Goal: Information Seeking & Learning: Check status

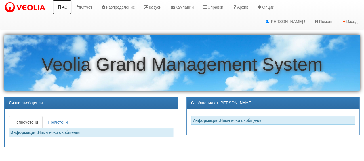
click at [64, 7] on link "АС" at bounding box center [61, 7] width 19 height 14
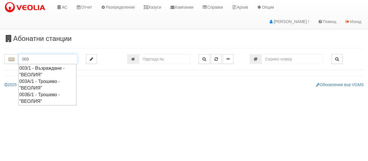
click at [51, 66] on div "003/1 - Възраждане - "ВЕОЛИЯ"" at bounding box center [47, 71] width 56 height 13
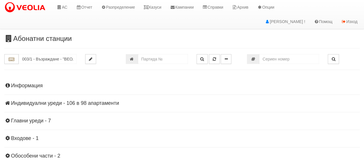
click at [60, 102] on h4 "Индивидуални уреди - 106 в 98 апартаменти" at bounding box center [181, 103] width 355 height 6
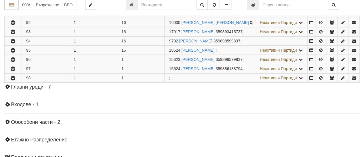
scroll to position [1122, 0]
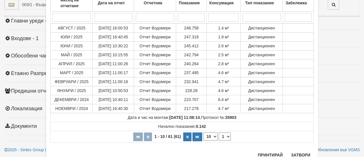
scroll to position [68, 0]
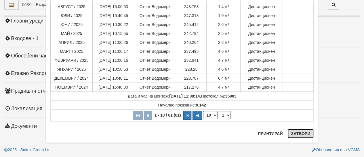
click at [296, 132] on button "Затвори" at bounding box center [300, 133] width 26 height 9
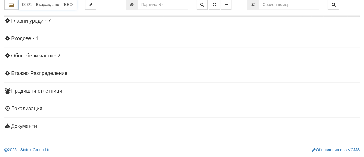
click at [34, 4] on input "003/1 - Възраждане - "ВЕОЛИЯ"" at bounding box center [48, 5] width 58 height 10
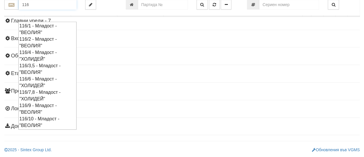
click at [38, 62] on div "116/3,5 - Младост - "ВЕОЛИЯ"" at bounding box center [47, 68] width 56 height 13
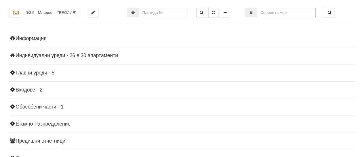
scroll to position [8, 0]
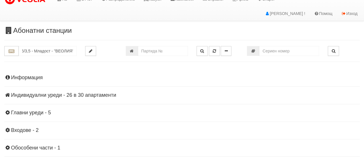
click at [56, 93] on h4 "Индивидуални уреди - 26 в 30 апартаменти" at bounding box center [181, 95] width 355 height 6
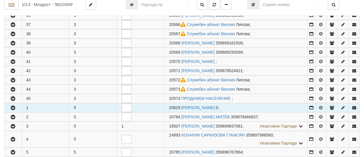
scroll to position [181, 0]
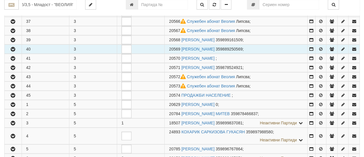
click at [13, 47] on icon "button" at bounding box center [12, 49] width 7 height 4
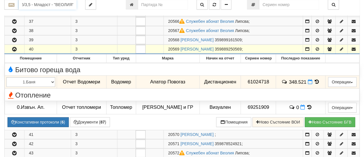
click at [44, 6] on input "116/3,5 - Младост - "ВЕОЛИЯ"" at bounding box center [48, 5] width 58 height 10
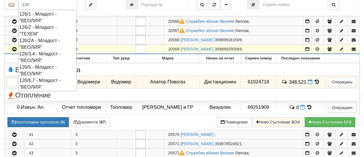
click at [35, 28] on div "126/2 - Младост - "ТЕХЕМ"" at bounding box center [47, 30] width 56 height 13
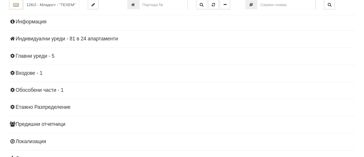
scroll to position [37, 0]
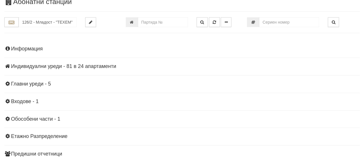
click at [44, 64] on h4 "Индивидуални уреди - 81 в 24 апартаменти" at bounding box center [181, 67] width 355 height 6
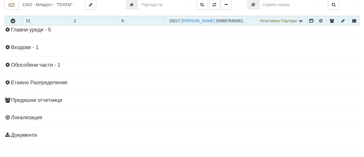
scroll to position [353, 0]
click at [12, 22] on icon "button" at bounding box center [12, 20] width 7 height 4
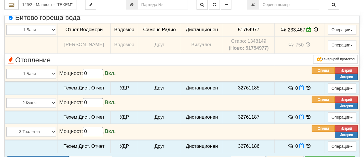
scroll to position [411, 0]
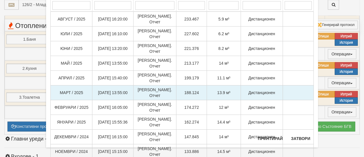
scroll to position [64, 0]
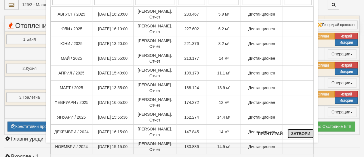
click at [297, 132] on button "Затвори" at bounding box center [300, 133] width 26 height 9
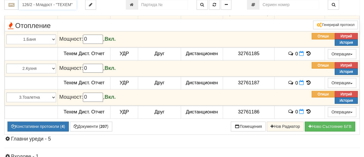
click at [28, 4] on input "126/2 - Младост - "ТЕХЕМ"" at bounding box center [48, 5] width 58 height 10
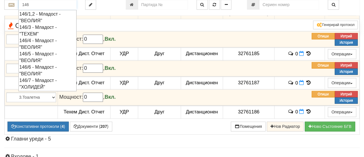
click at [38, 53] on div "146/5 - Младост - "ВЕОЛИЯ"" at bounding box center [47, 56] width 56 height 13
type input "146/5 - Младост - "ВЕОЛИЯ""
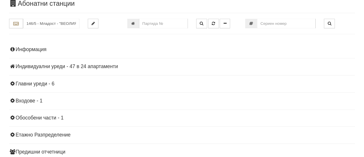
scroll to position [8, 0]
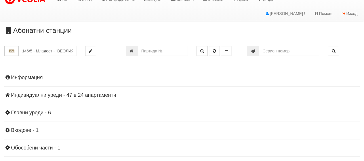
click at [66, 94] on h4 "Индивидуални уреди - 47 в 24 апартаменти" at bounding box center [181, 95] width 355 height 6
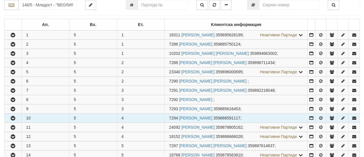
scroll to position [123, 0]
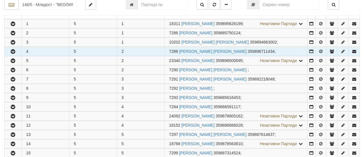
click at [13, 54] on icon "button" at bounding box center [12, 51] width 7 height 4
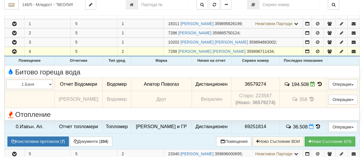
click at [318, 86] on icon at bounding box center [319, 83] width 6 height 5
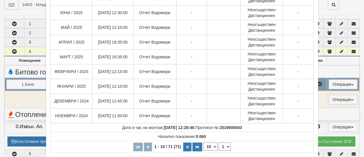
scroll to position [115, 0]
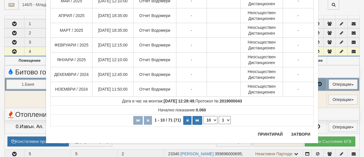
click at [212, 117] on select "10 20 30 40" at bounding box center [210, 120] width 14 height 8
select select "40"
click at [203, 124] on select "10 20 30 40" at bounding box center [210, 120] width 14 height 8
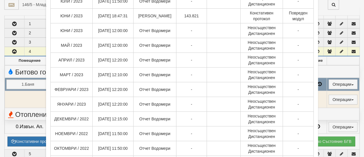
scroll to position [550, 0]
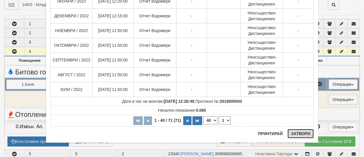
click at [296, 132] on button "Затвори" at bounding box center [300, 133] width 26 height 9
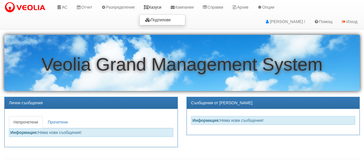
click at [157, 8] on link "Казуси" at bounding box center [152, 7] width 26 height 14
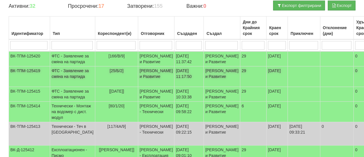
scroll to position [86, 0]
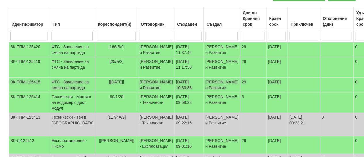
click at [64, 92] on td "ФТС - Заявление за смяна на партида" at bounding box center [72, 84] width 45 height 15
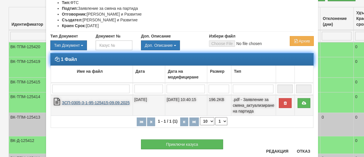
click at [87, 102] on link "ЗСП-0305-3-1-95-125415-09.09.2025" at bounding box center [96, 102] width 68 height 5
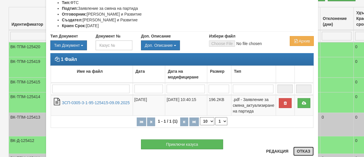
click at [304, 154] on button "Отказ" at bounding box center [303, 150] width 20 height 9
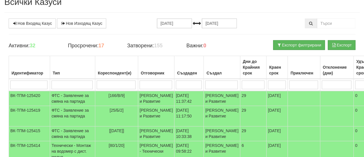
scroll to position [0, 0]
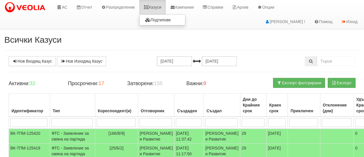
click at [158, 5] on link "Казуси" at bounding box center [152, 7] width 26 height 14
